Goal: Use online tool/utility: Use online tool/utility

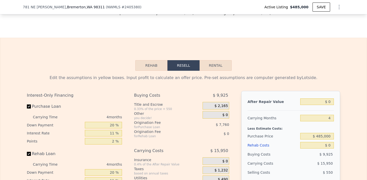
scroll to position [733, 0]
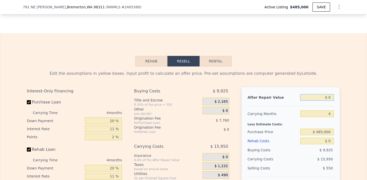
click at [313, 95] on input "$ 0" at bounding box center [317, 97] width 34 height 7
type input "$ 5,400"
type input "-$ 506,406"
type input "$ 540,000"
type input "-$ 9,583"
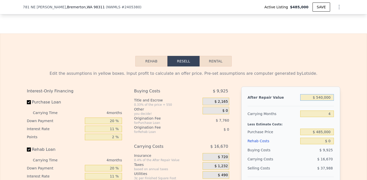
scroll to position [744, 0]
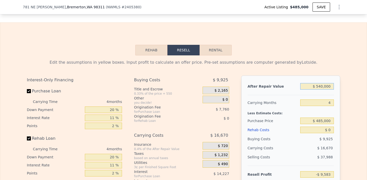
type input "$ 540,000"
click at [324, 120] on input "$ 485,000" at bounding box center [317, 120] width 34 height 7
click at [323, 120] on input "$ 485,000" at bounding box center [317, 120] width 34 height 7
type input "$ 450,000"
click at [343, 123] on div "Edit the assumptions in yellow boxes. Input profit to calculate an offer price.…" at bounding box center [183, 148] width 321 height 187
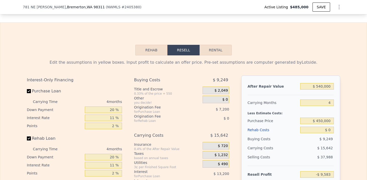
type input "$ 27,121"
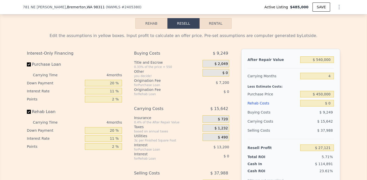
scroll to position [772, 0]
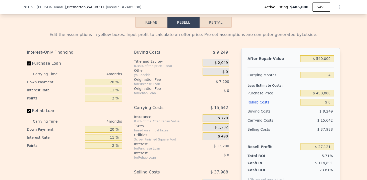
click at [156, 20] on button "Rehab" at bounding box center [151, 22] width 32 height 11
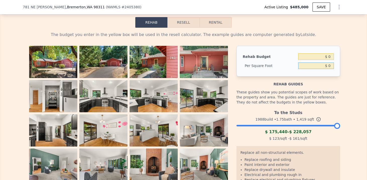
click at [327, 66] on input "$ 0" at bounding box center [316, 65] width 36 height 7
click at [333, 64] on input "$ 0" at bounding box center [316, 65] width 36 height 7
click at [324, 65] on input "$ 0100" at bounding box center [316, 65] width 36 height 7
type input "$ 100"
click at [332, 57] on input "$ 0" at bounding box center [316, 56] width 36 height 7
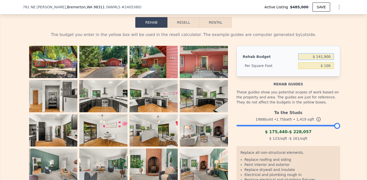
type input "$ 141,900"
click at [331, 56] on input "$ 141,900" at bounding box center [316, 56] width 36 height 7
click at [330, 66] on input "$ 100" at bounding box center [316, 65] width 36 height 7
click at [190, 21] on button "Resell" at bounding box center [183, 22] width 32 height 11
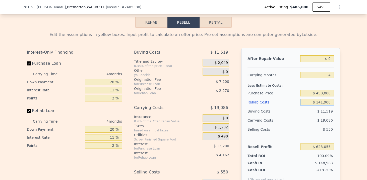
click at [323, 102] on input "$ 141,900" at bounding box center [317, 102] width 34 height 7
click at [325, 102] on input "$ 141,900" at bounding box center [317, 102] width 34 height 7
click at [322, 102] on input "$ 141,900" at bounding box center [317, 102] width 34 height 7
click at [323, 102] on input "$ 141,900" at bounding box center [317, 102] width 34 height 7
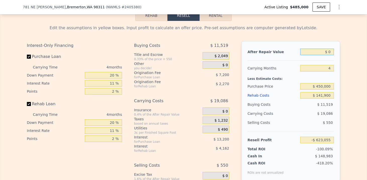
click at [330, 50] on input "$ 0" at bounding box center [317, 51] width 34 height 7
type input "$ 054"
type input "-$ 623,004"
type input "$ 0"
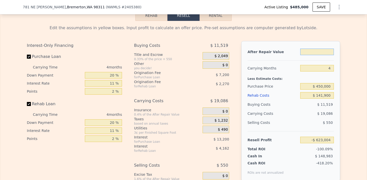
type input "-$ 623,055"
type input "$ 54,000"
type input "-$ 572,871"
type input "$ 540,000"
type input "-$ 121,213"
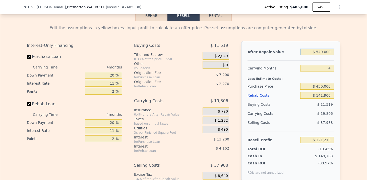
type input "$ 540,000"
click at [334, 91] on div "$ 141,900" at bounding box center [317, 95] width 34 height 9
click at [328, 97] on input "$ 141,900" at bounding box center [317, 95] width 34 height 7
click at [323, 97] on input "$ 141,900" at bounding box center [317, 95] width 34 height 7
click at [322, 96] on input "$ 141,900" at bounding box center [317, 95] width 34 height 7
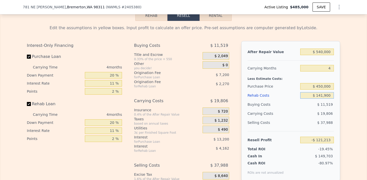
click at [321, 96] on input "$ 141,900" at bounding box center [317, 95] width 34 height 7
drag, startPoint x: 332, startPoint y: 94, endPoint x: 316, endPoint y: 95, distance: 15.8
click at [316, 94] on input "$ 141,900" at bounding box center [317, 95] width 34 height 7
type input "$ 30"
type input "$ 27,091"
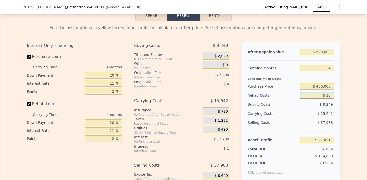
type input "$ 3"
type input "$ 27,118"
type input "$ 203"
type input "$ 26,911"
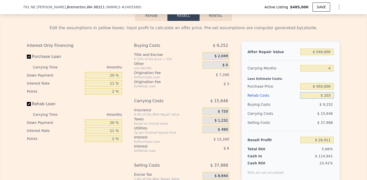
click at [331, 95] on input "$ 203" at bounding box center [317, 95] width 34 height 7
type input "$ 20"
type input "$ 27,101"
type input "$ 2"
type input "$ 27,119"
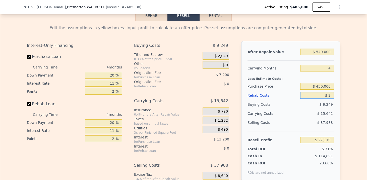
type input "$ 25"
type input "$ 27,096"
type input "$ 250"
type input "$ 26,859"
type input "$ 25,000"
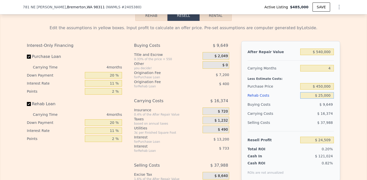
type input "$ 989"
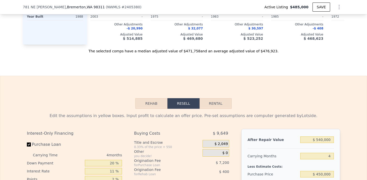
scroll to position [502, 0]
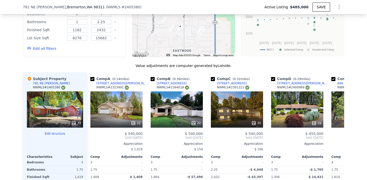
type input "$ 25,000"
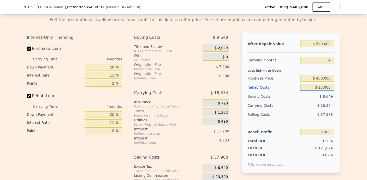
scroll to position [790, 0]
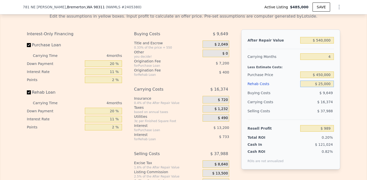
click at [323, 84] on input "$ 25,000" at bounding box center [317, 83] width 34 height 7
click at [321, 84] on input "$ 25,000" at bounding box center [317, 83] width 34 height 7
click at [317, 84] on input "$ 25,000" at bounding box center [317, 83] width 34 height 7
click at [332, 84] on input "$ 25,000" at bounding box center [317, 83] width 34 height 7
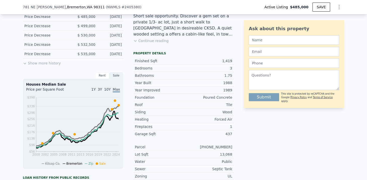
scroll to position [88, 0]
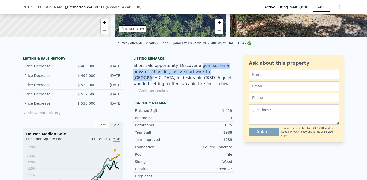
drag, startPoint x: 195, startPoint y: 65, endPoint x: 202, endPoint y: 71, distance: 9.1
click at [202, 71] on div "Short sale opportunity. Discover a gem set on a private 1/3- ac lot, just a sho…" at bounding box center [183, 75] width 100 height 24
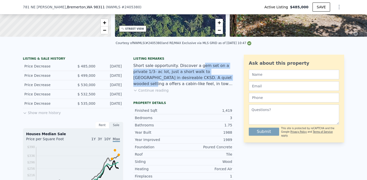
drag, startPoint x: 197, startPoint y: 67, endPoint x: 202, endPoint y: 80, distance: 14.2
click at [202, 80] on div "Short sale opportunity. Discover a gem set on a private 1/3- ac lot, just a sho…" at bounding box center [183, 75] width 100 height 24
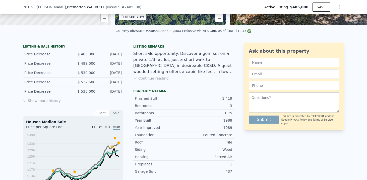
scroll to position [53, 0]
